Goal: Navigation & Orientation: Find specific page/section

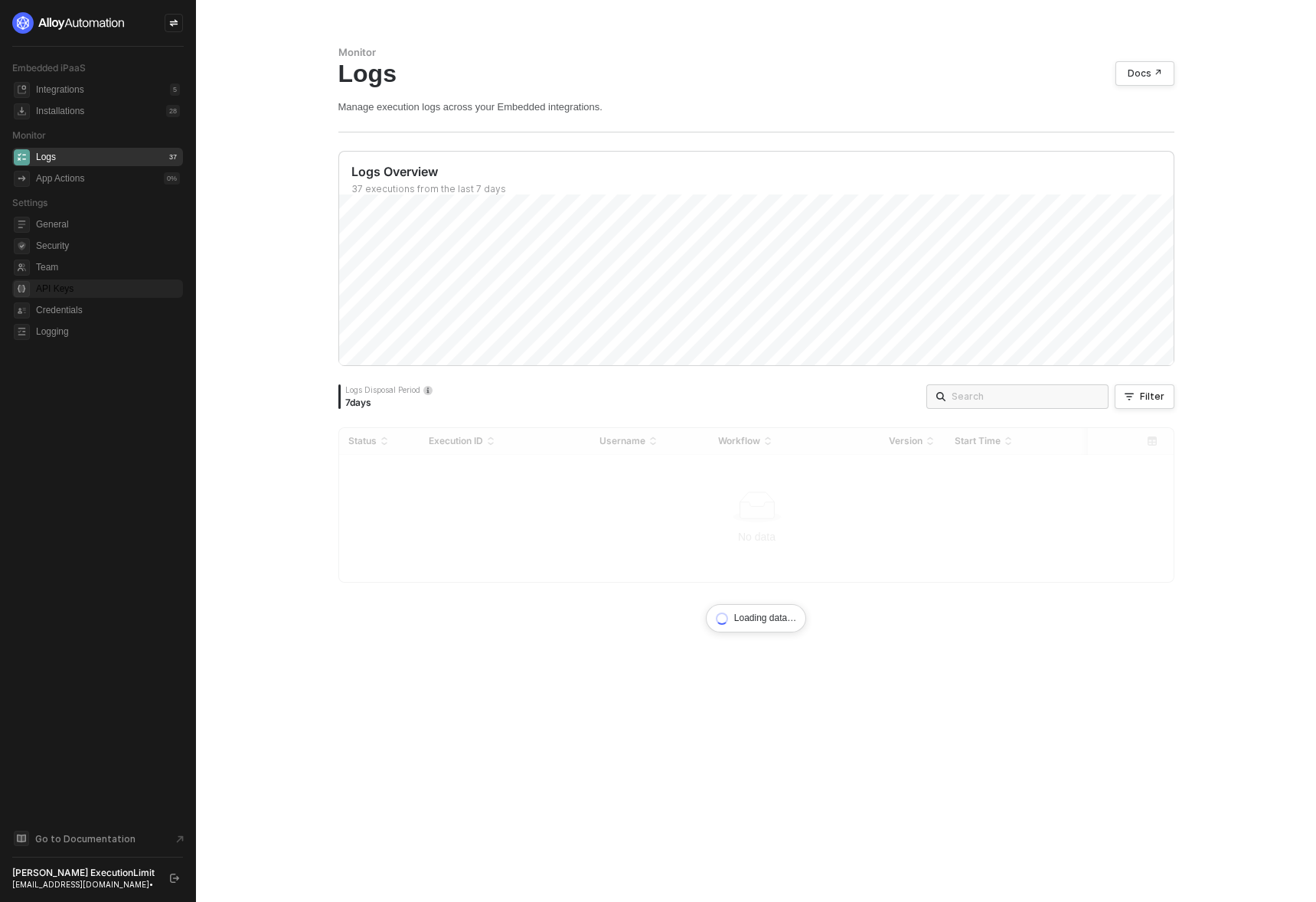
click at [62, 281] on span "API Keys" at bounding box center [108, 288] width 144 height 19
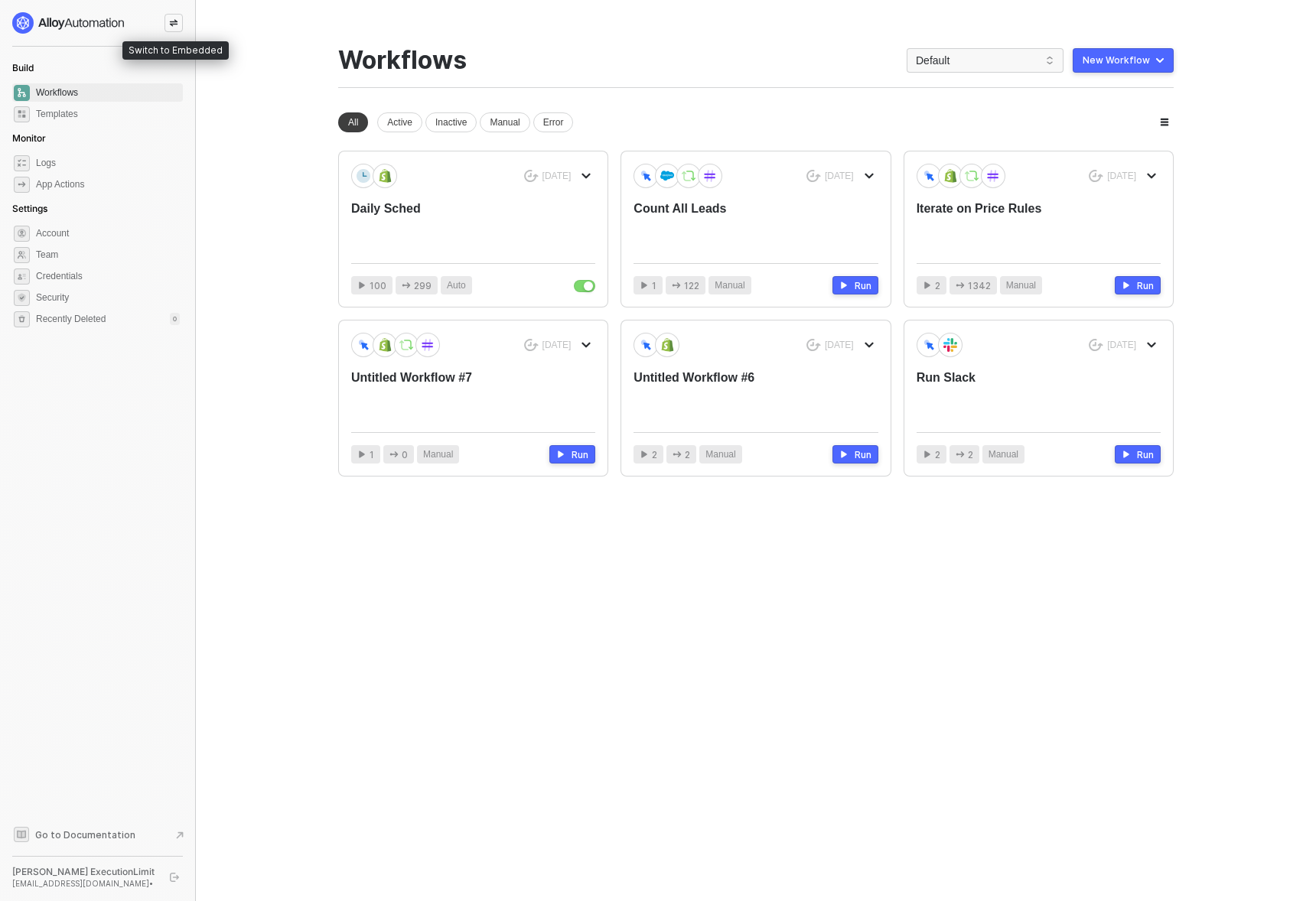
click at [166, 23] on div at bounding box center [174, 22] width 19 height 19
